Goal: Information Seeking & Learning: Find specific fact

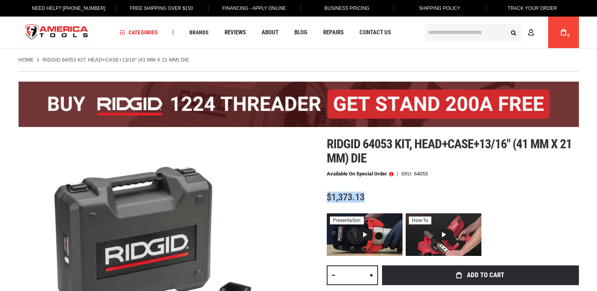
click at [327, 198] on div "$1,373.13" at bounding box center [452, 197] width 252 height 10
click at [488, 182] on div "Ridgid 64053 kit, head+case+13/16" (41 mm x 21 mm) die​ Available on Special Or…" at bounding box center [452, 263] width 252 height 252
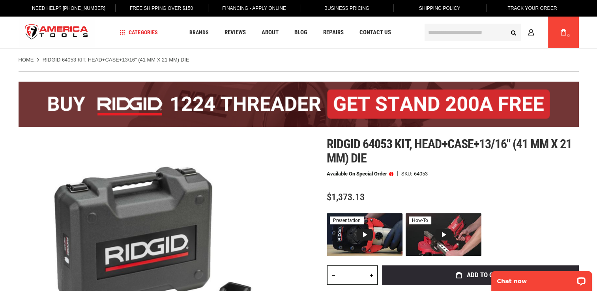
click at [382, 144] on span "Ridgid 64053 kit, head+case+13/16" (41 mm x 21 mm) die​" at bounding box center [448, 150] width 245 height 29
copy span "64053"
drag, startPoint x: 326, startPoint y: 144, endPoint x: 390, endPoint y: 148, distance: 63.6
click at [390, 148] on span "Ridgid 64053 kit, head+case+13/16" (41 mm x 21 mm) die​" at bounding box center [448, 150] width 245 height 29
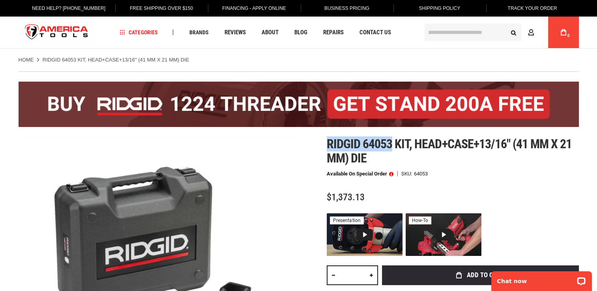
copy span "Ridgid 64053"
